Goal: Information Seeking & Learning: Learn about a topic

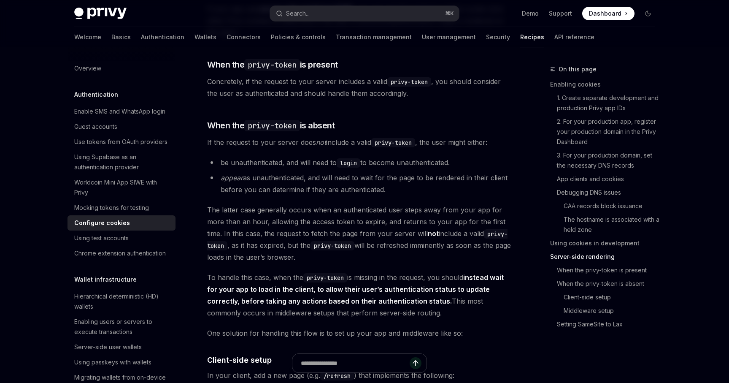
scroll to position [1776, 0]
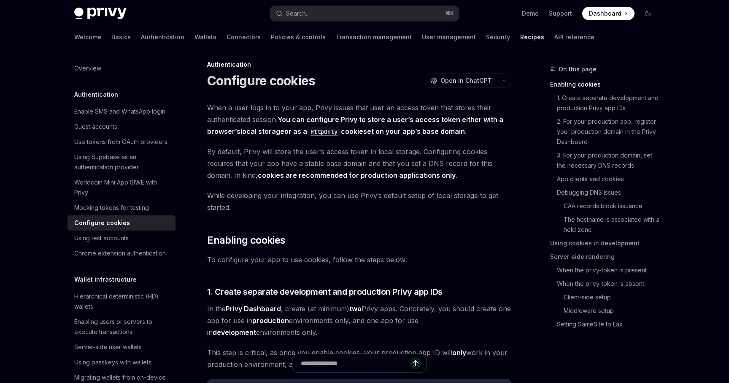
scroll to position [0, 0]
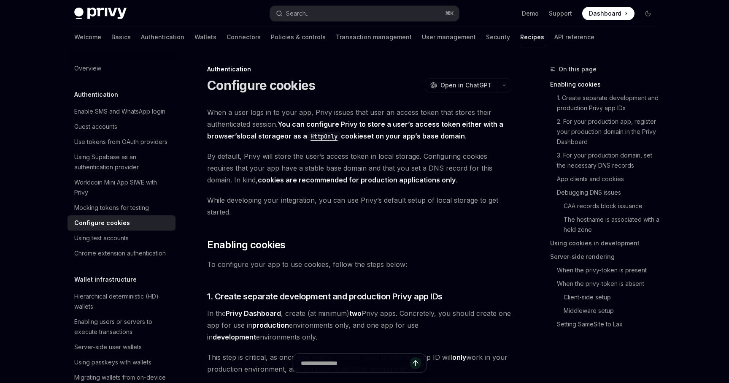
click at [536, 161] on div "On this page Enabling cookies 1. Create separate development and production Pri…" at bounding box center [597, 200] width 128 height 273
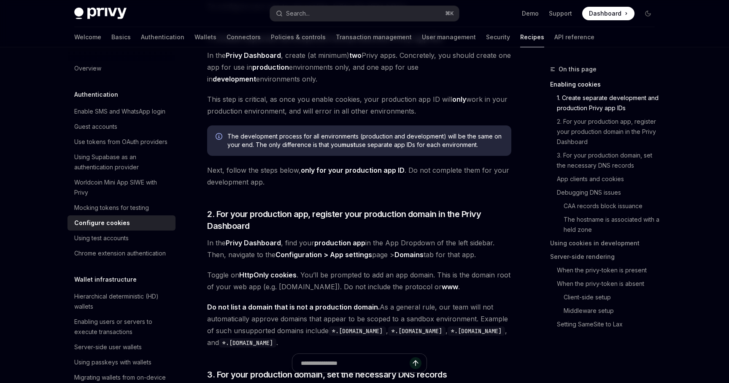
scroll to position [262, 0]
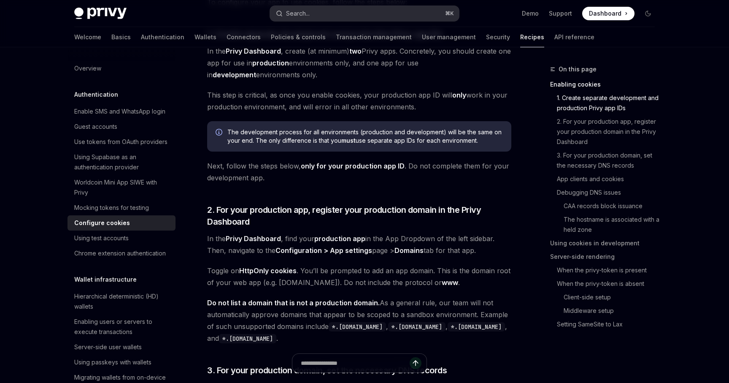
click at [383, 17] on button "Search... ⌘ K" at bounding box center [364, 13] width 189 height 15
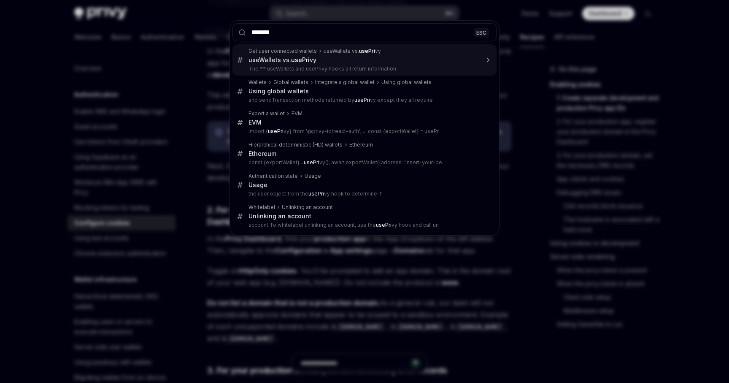
type input "********"
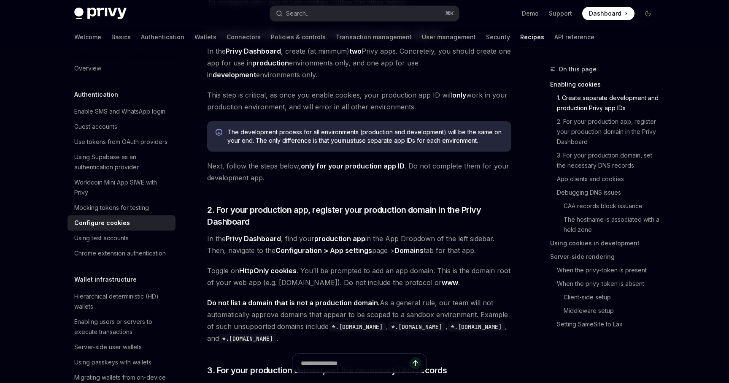
type textarea "*"
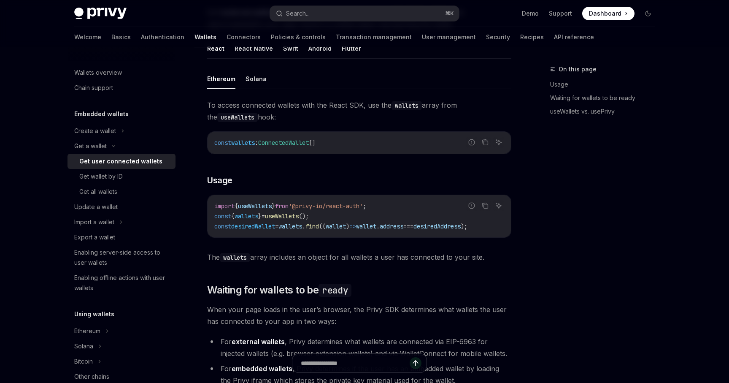
scroll to position [692, 0]
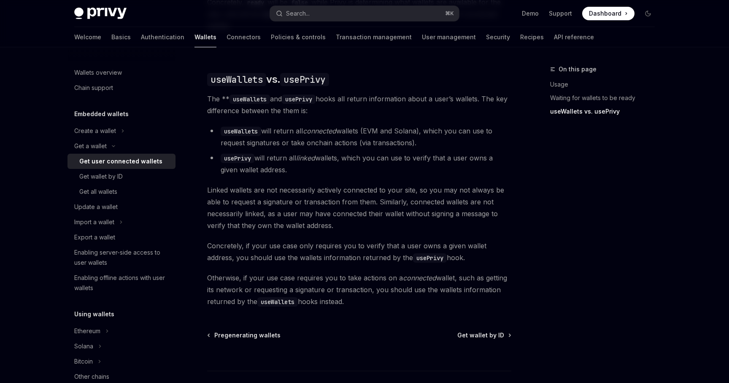
click at [305, 94] on code "usePrivy" at bounding box center [299, 98] width 34 height 9
drag, startPoint x: 337, startPoint y: 148, endPoint x: 339, endPoint y: 160, distance: 11.9
click at [339, 160] on li "usePrivy will return all linked wallets, which you can use to verify that a use…" at bounding box center [359, 164] width 304 height 24
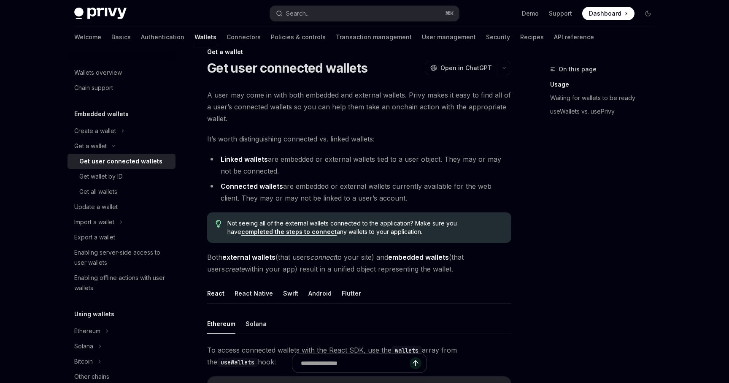
scroll to position [0, 0]
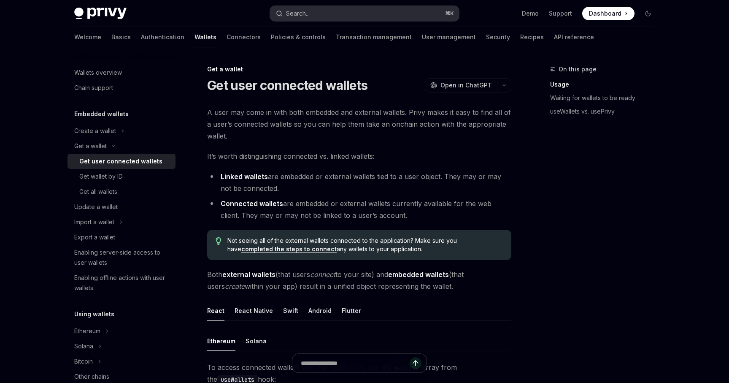
click at [337, 13] on button "Search... ⌘ K" at bounding box center [364, 13] width 189 height 15
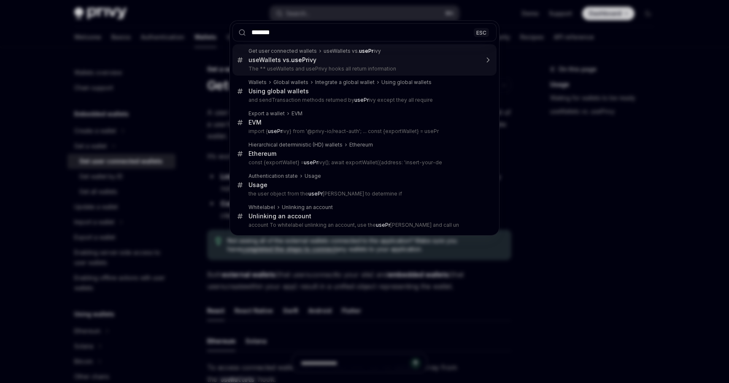
type input "********"
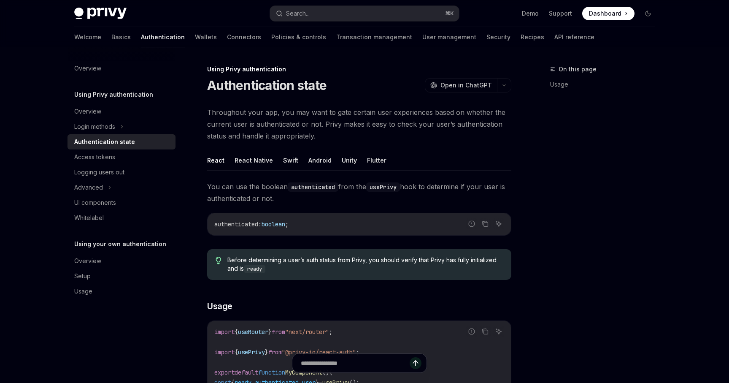
scroll to position [235, 0]
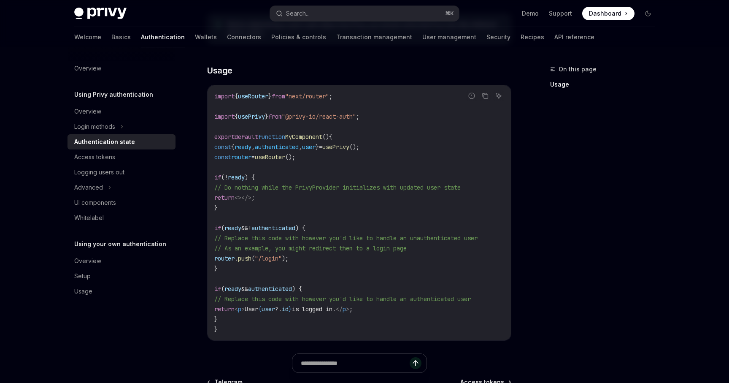
click at [532, 134] on div "On this page Usage Using Privy authentication Authentication state OpenAI Open …" at bounding box center [364, 151] width 594 height 678
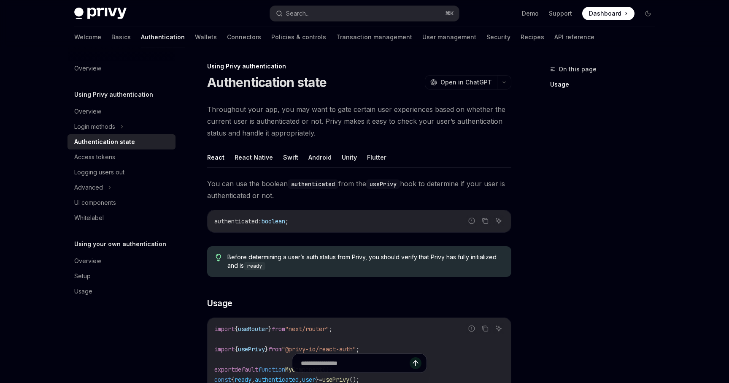
scroll to position [0, 0]
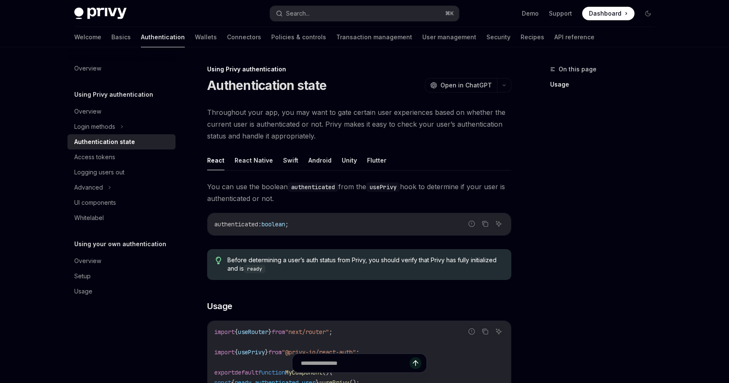
click at [532, 145] on div "On this page Usage Using Privy authentication Authentication state OpenAI Open …" at bounding box center [364, 386] width 594 height 678
click at [128, 154] on div "Access tokens" at bounding box center [122, 157] width 96 height 10
type textarea "*"
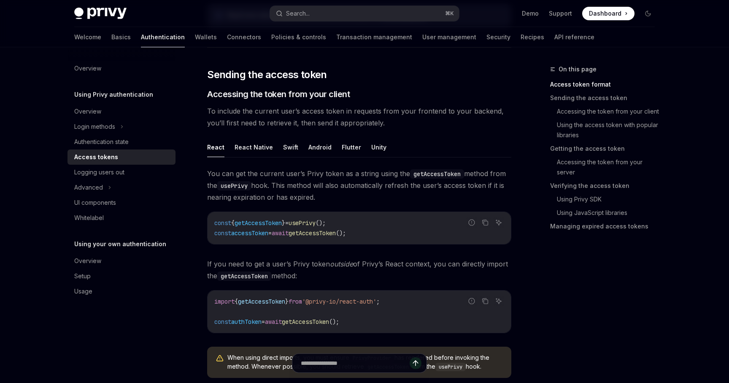
scroll to position [320, 0]
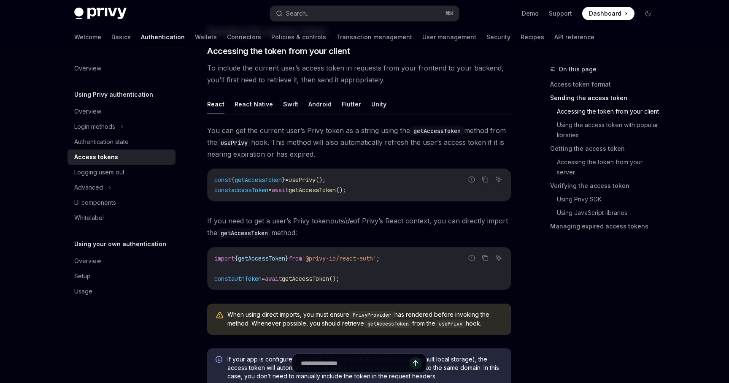
scroll to position [364, 0]
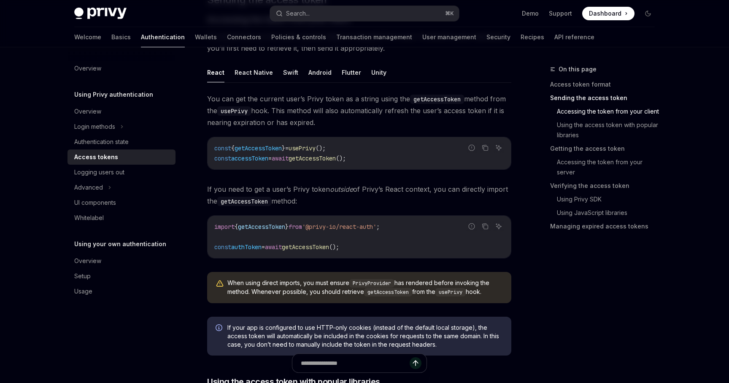
scroll to position [384, 0]
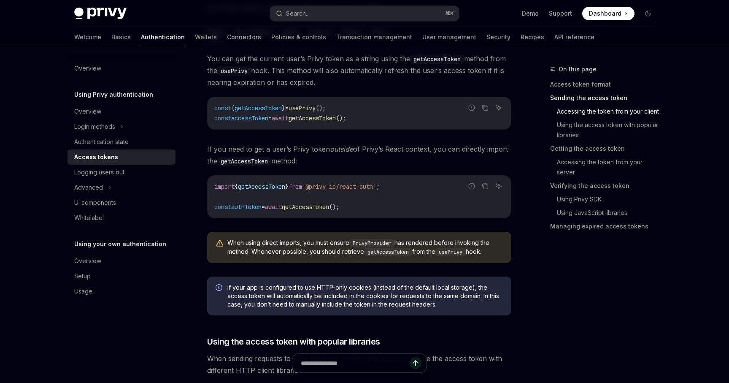
scroll to position [435, 0]
